Goal: Information Seeking & Learning: Check status

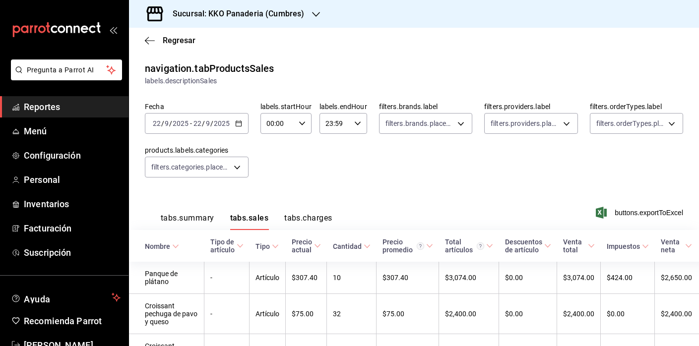
click at [41, 108] on span "Reportes" at bounding box center [72, 106] width 97 height 13
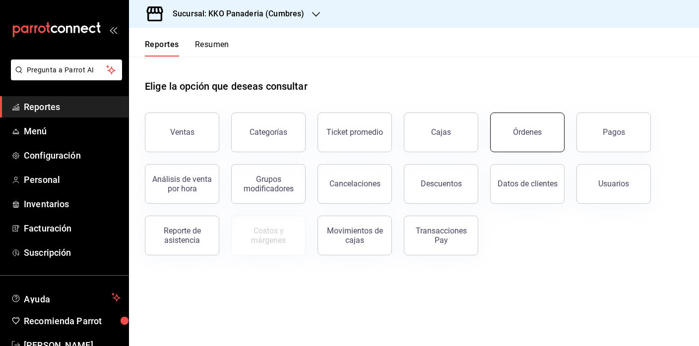
click at [531, 124] on button "Órdenes" at bounding box center [527, 133] width 74 height 40
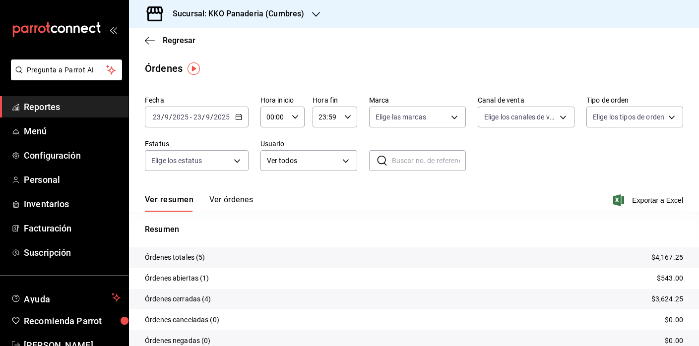
click at [61, 110] on span "Reportes" at bounding box center [72, 106] width 97 height 13
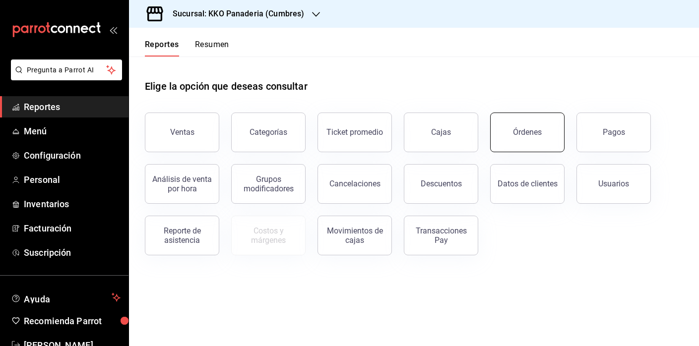
click at [522, 141] on button "Órdenes" at bounding box center [527, 133] width 74 height 40
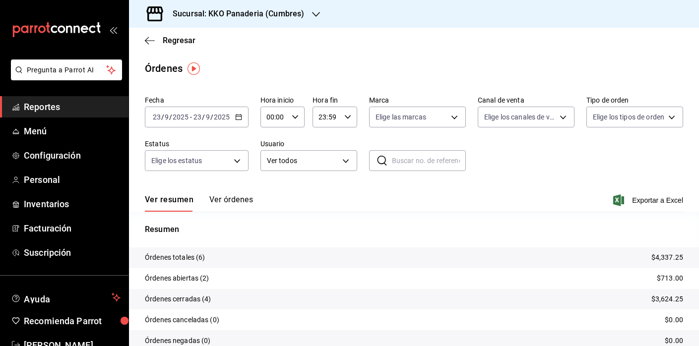
click at [236, 205] on button "Ver órdenes" at bounding box center [231, 203] width 44 height 17
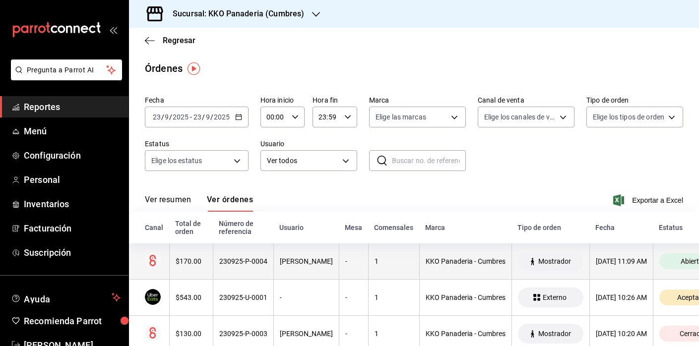
click at [204, 260] on div "$170.00" at bounding box center [191, 262] width 31 height 8
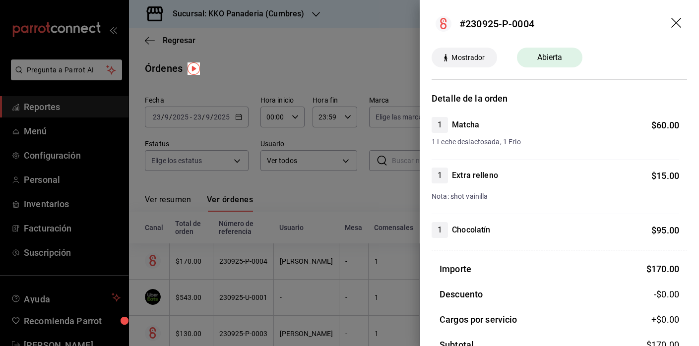
click at [360, 183] on div at bounding box center [349, 173] width 699 height 346
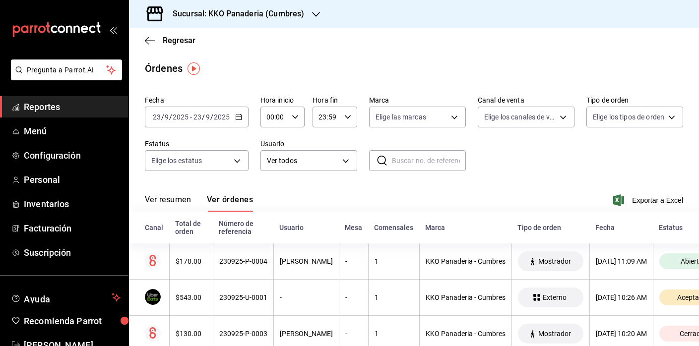
click at [77, 108] on span "Reportes" at bounding box center [72, 106] width 97 height 13
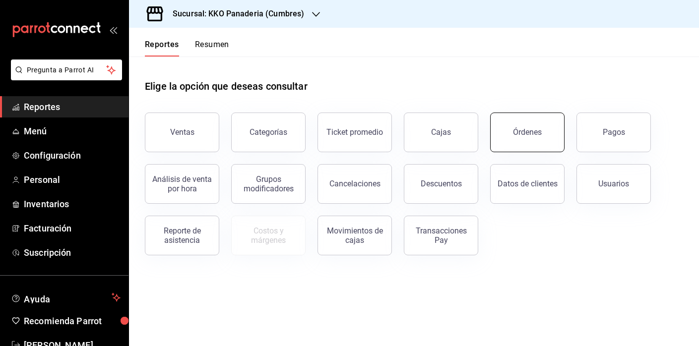
click at [531, 141] on button "Órdenes" at bounding box center [527, 133] width 74 height 40
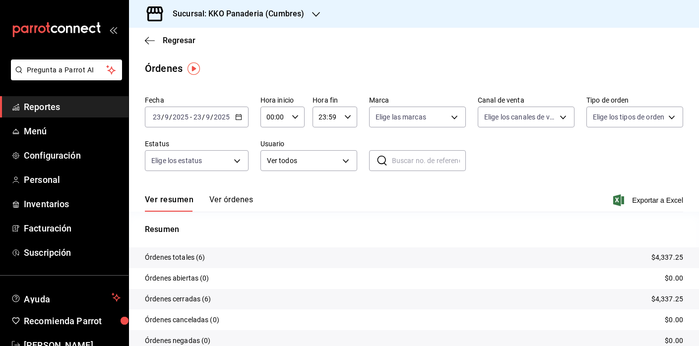
click at [39, 103] on span "Reportes" at bounding box center [72, 106] width 97 height 13
